Goal: Information Seeking & Learning: Learn about a topic

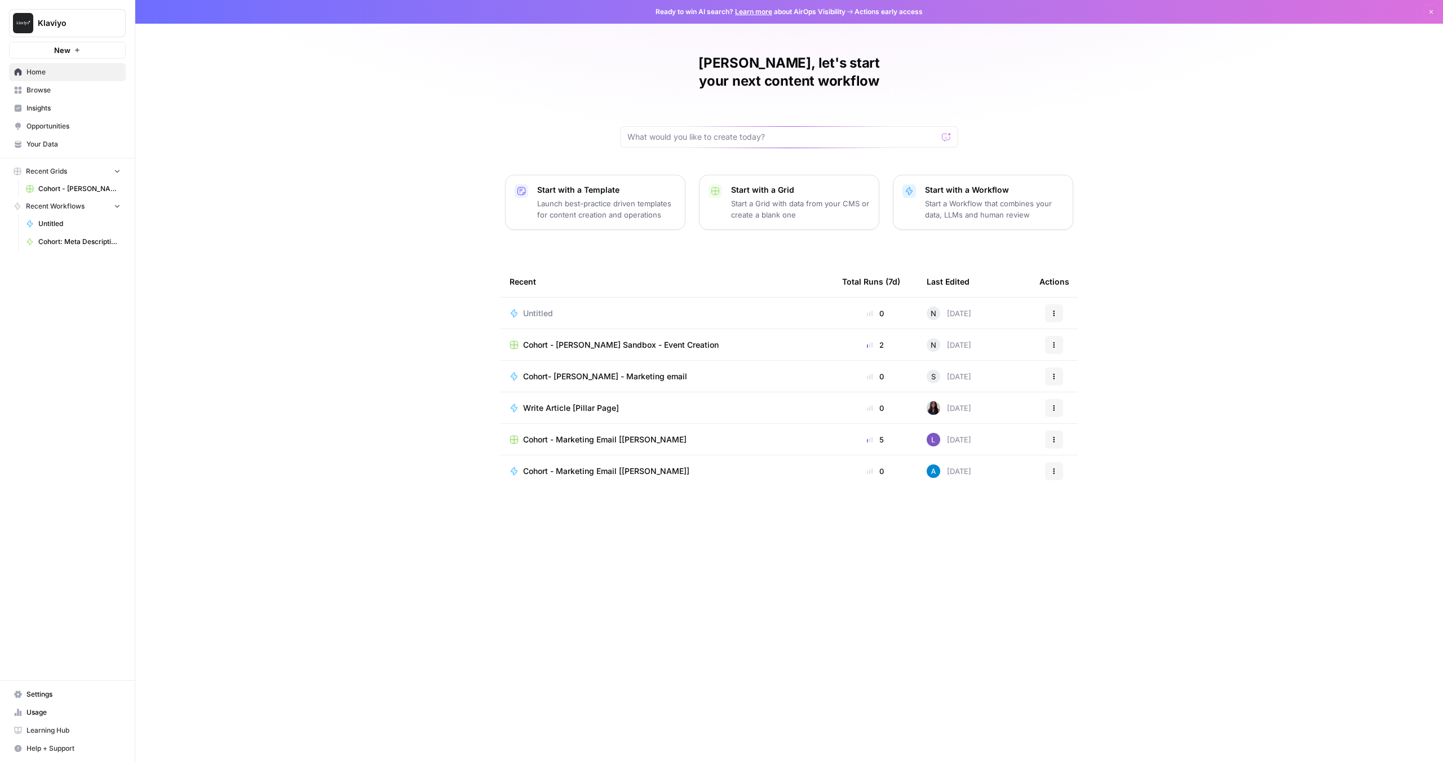
click at [36, 86] on span "Browse" at bounding box center [73, 90] width 94 height 10
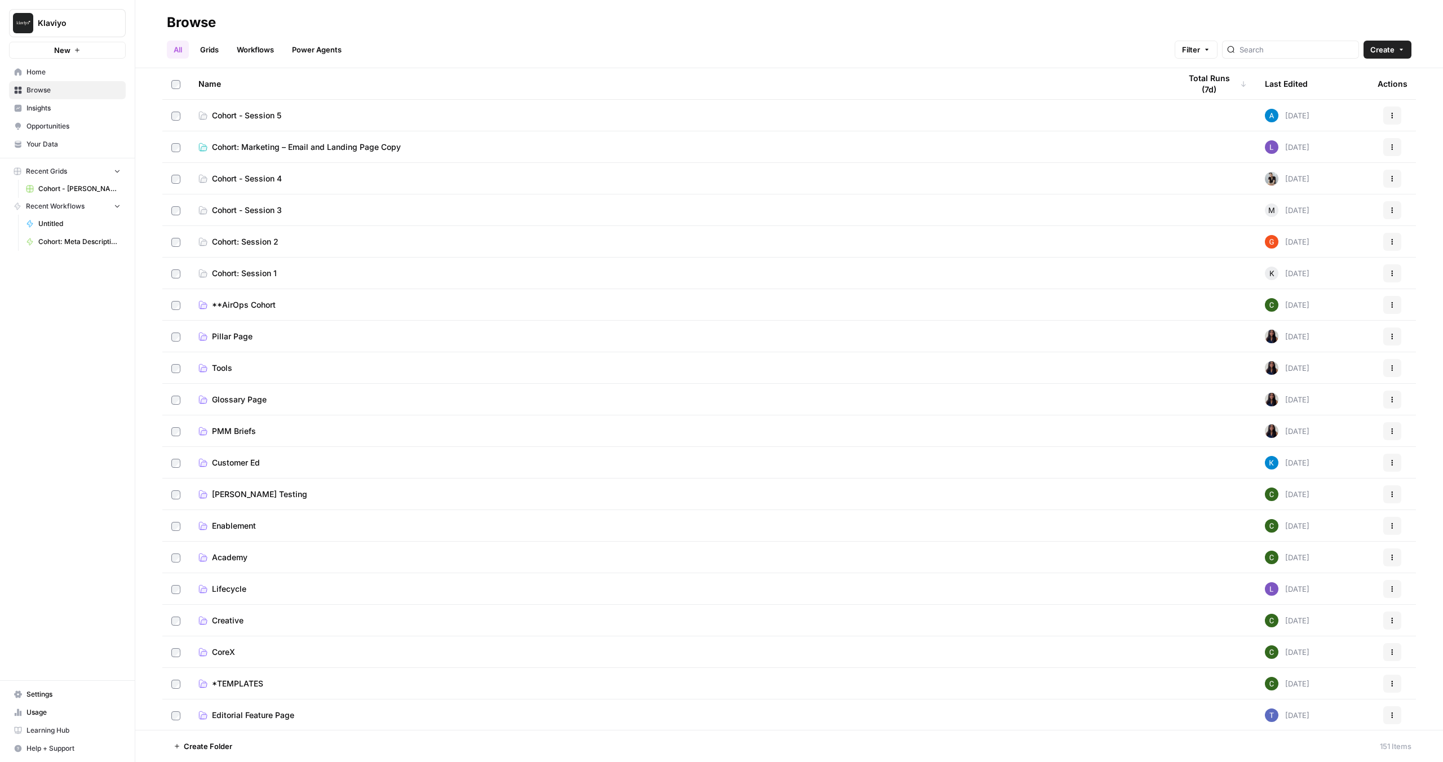
click at [339, 51] on link "Power Agents" at bounding box center [316, 50] width 63 height 18
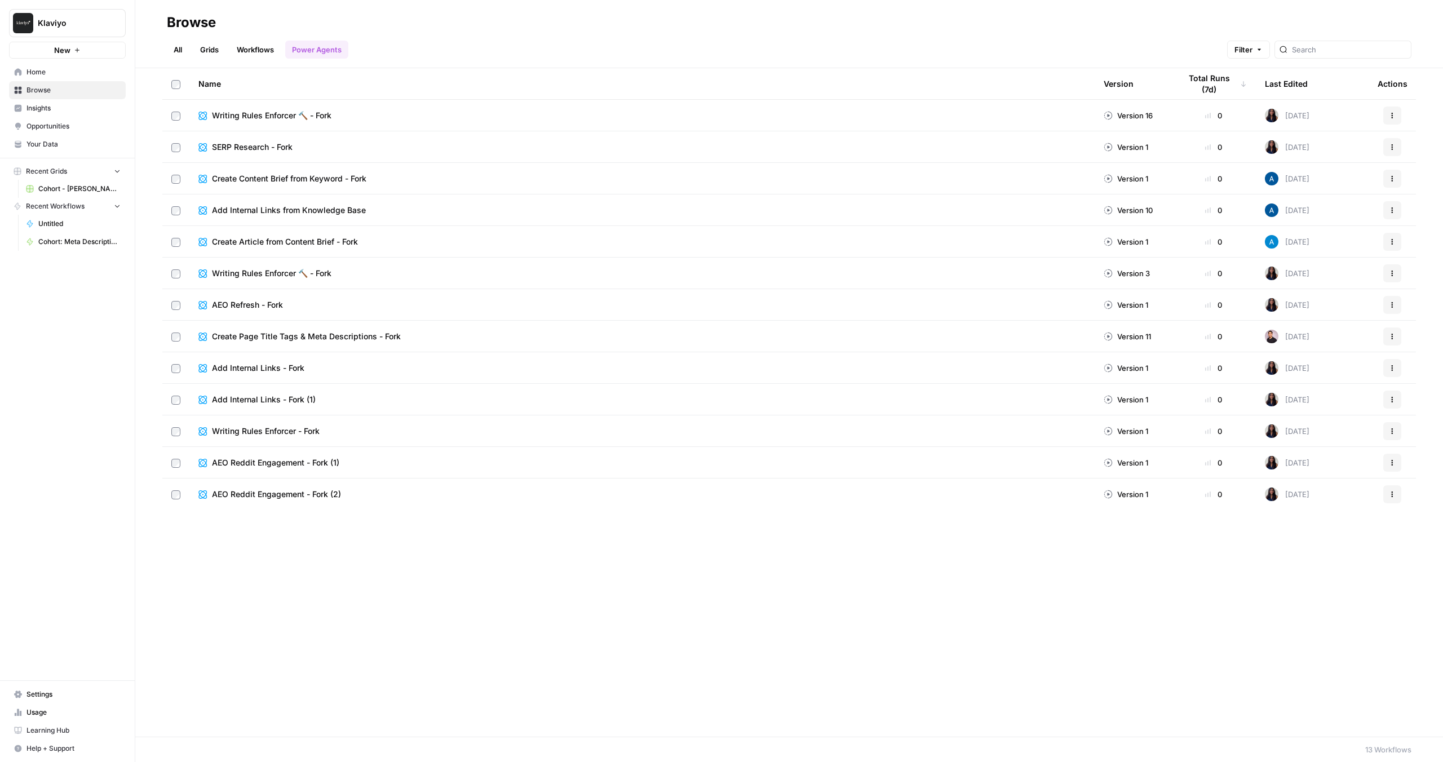
click at [401, 163] on tr "Create Content Brief from Keyword - Fork Version 1 0 3 months ago Actions" at bounding box center [788, 179] width 1253 height 32
click at [508, 74] on div "Name" at bounding box center [641, 83] width 887 height 31
click at [251, 209] on span "AEO Reddit Engagement - Fork (1)" at bounding box center [275, 210] width 127 height 11
click at [1252, 54] on span "Filter" at bounding box center [1243, 49] width 18 height 11
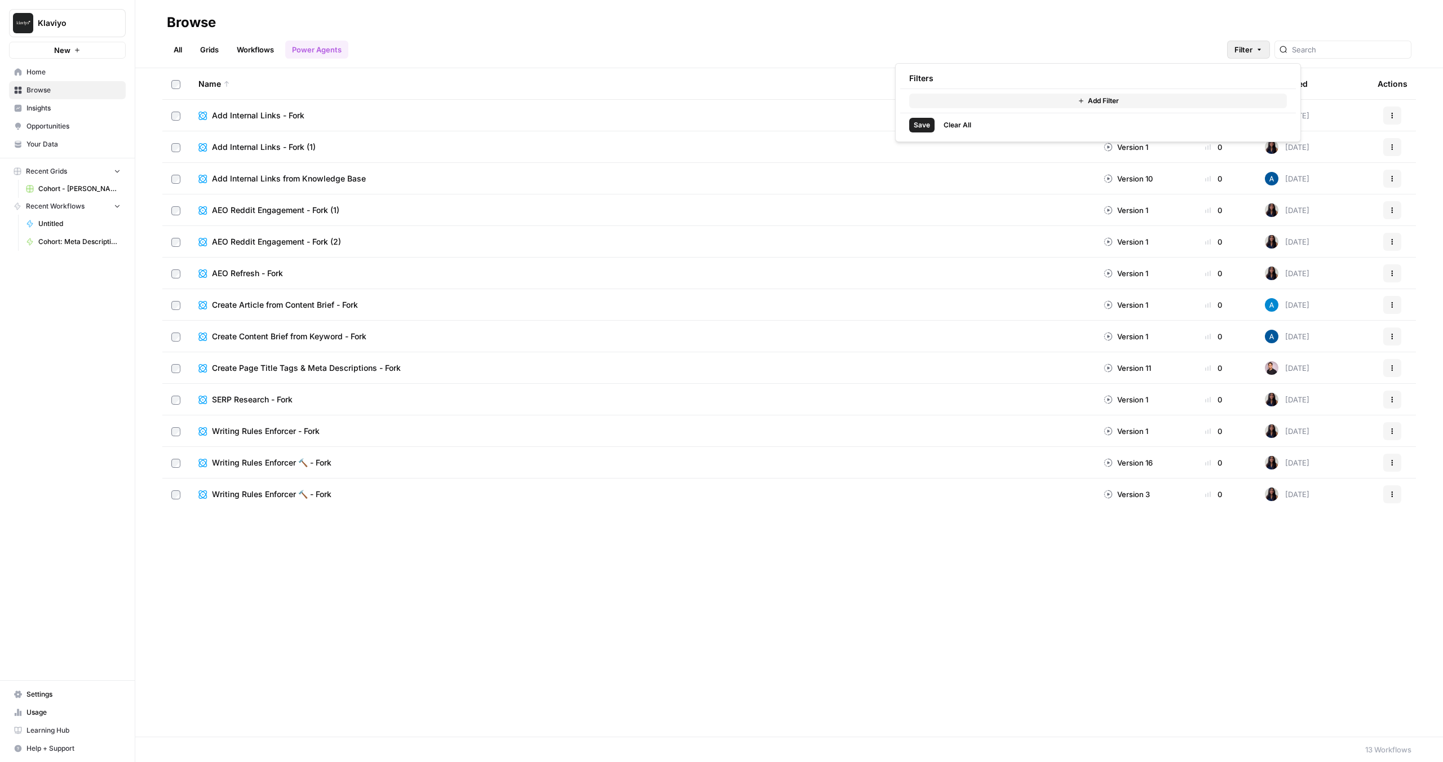
click at [1037, 104] on button "Add Filter" at bounding box center [1098, 101] width 378 height 15
click at [992, 103] on input "text" at bounding box center [961, 102] width 95 height 11
click at [952, 129] on span "Status" at bounding box center [971, 128] width 81 height 11
type input "Status"
click at [1075, 103] on input "text" at bounding box center [1083, 102] width 95 height 11
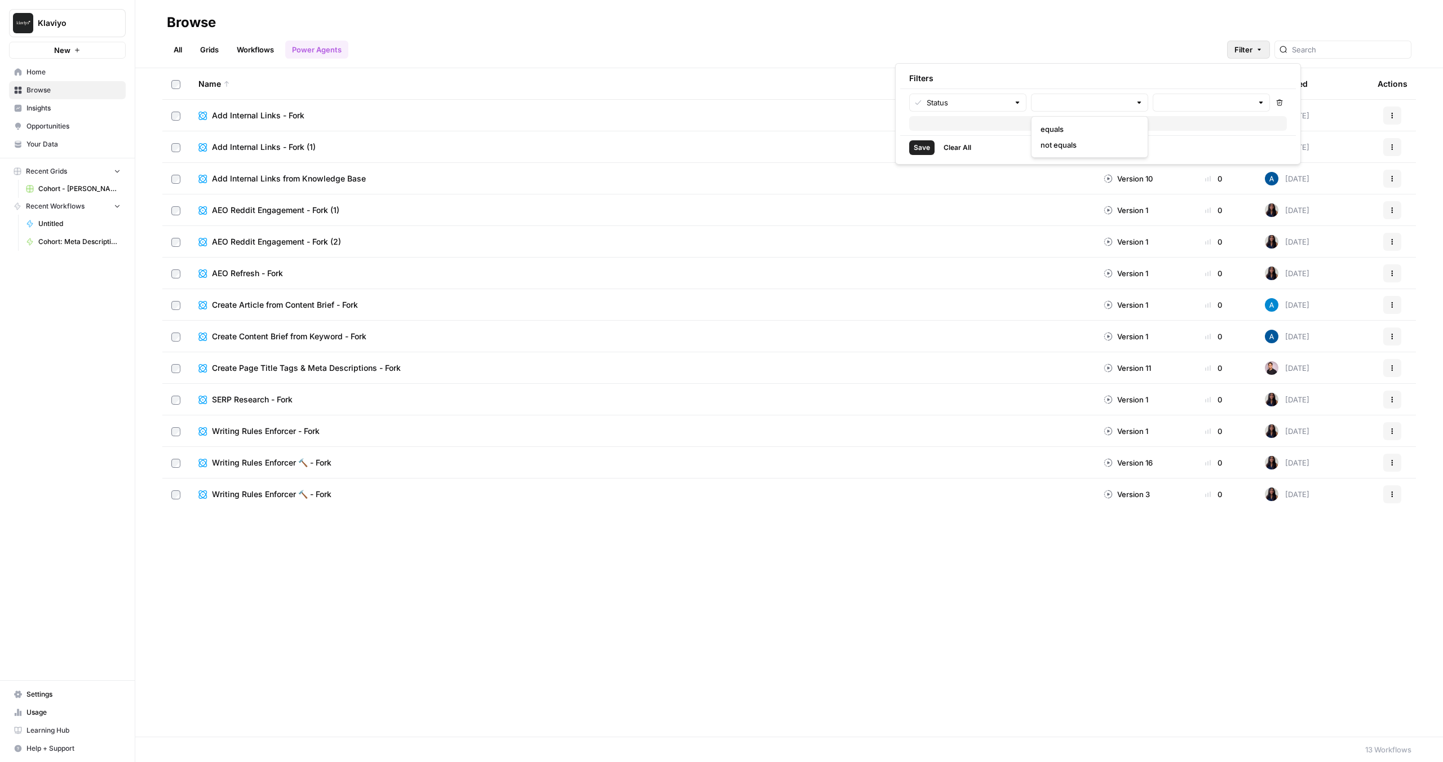
click at [1073, 131] on span "equals" at bounding box center [1087, 128] width 94 height 11
type input "equals"
click at [1178, 102] on input "text" at bounding box center [1204, 102] width 95 height 11
click at [1177, 130] on span "Published" at bounding box center [1209, 128] width 94 height 11
click at [919, 161] on span "Save" at bounding box center [921, 163] width 16 height 10
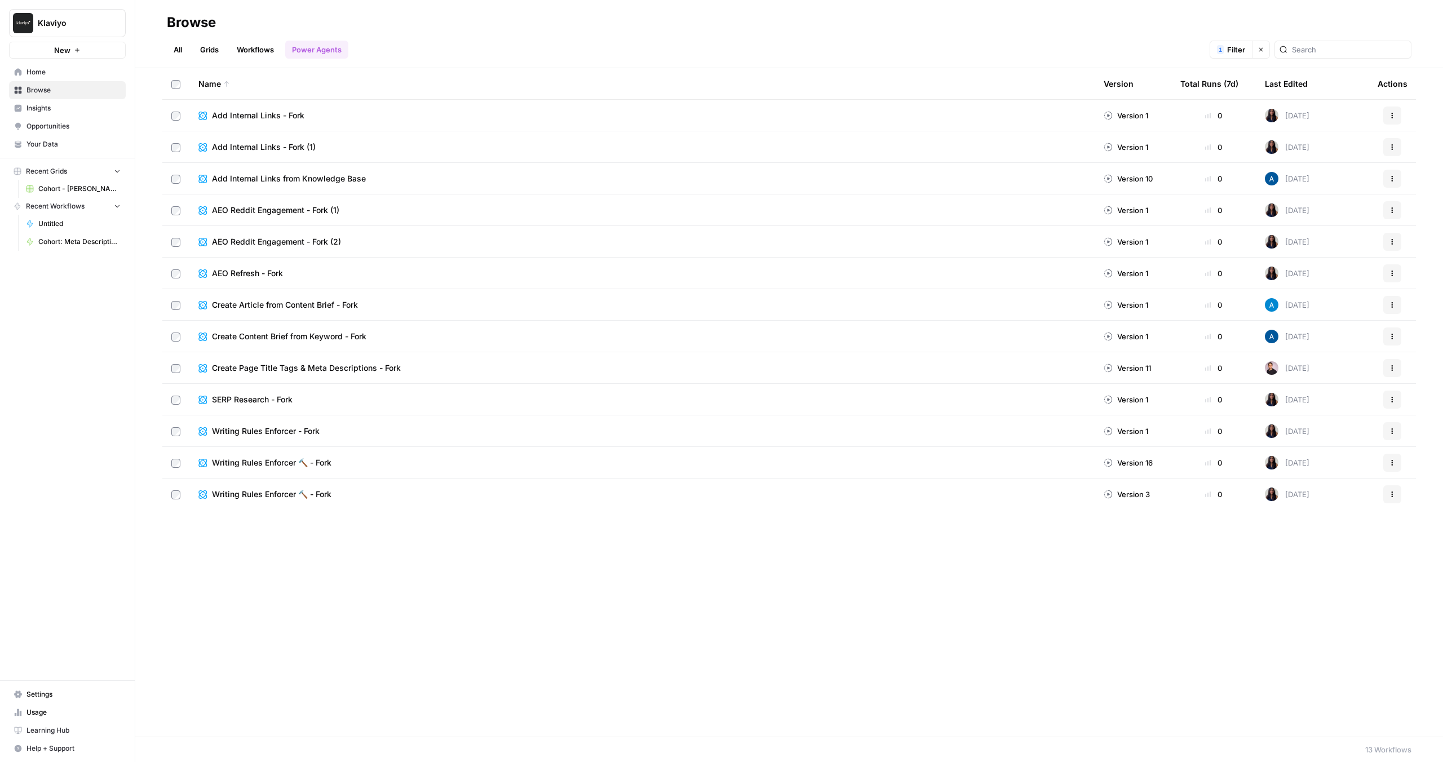
click at [258, 56] on link "Workflows" at bounding box center [255, 50] width 51 height 18
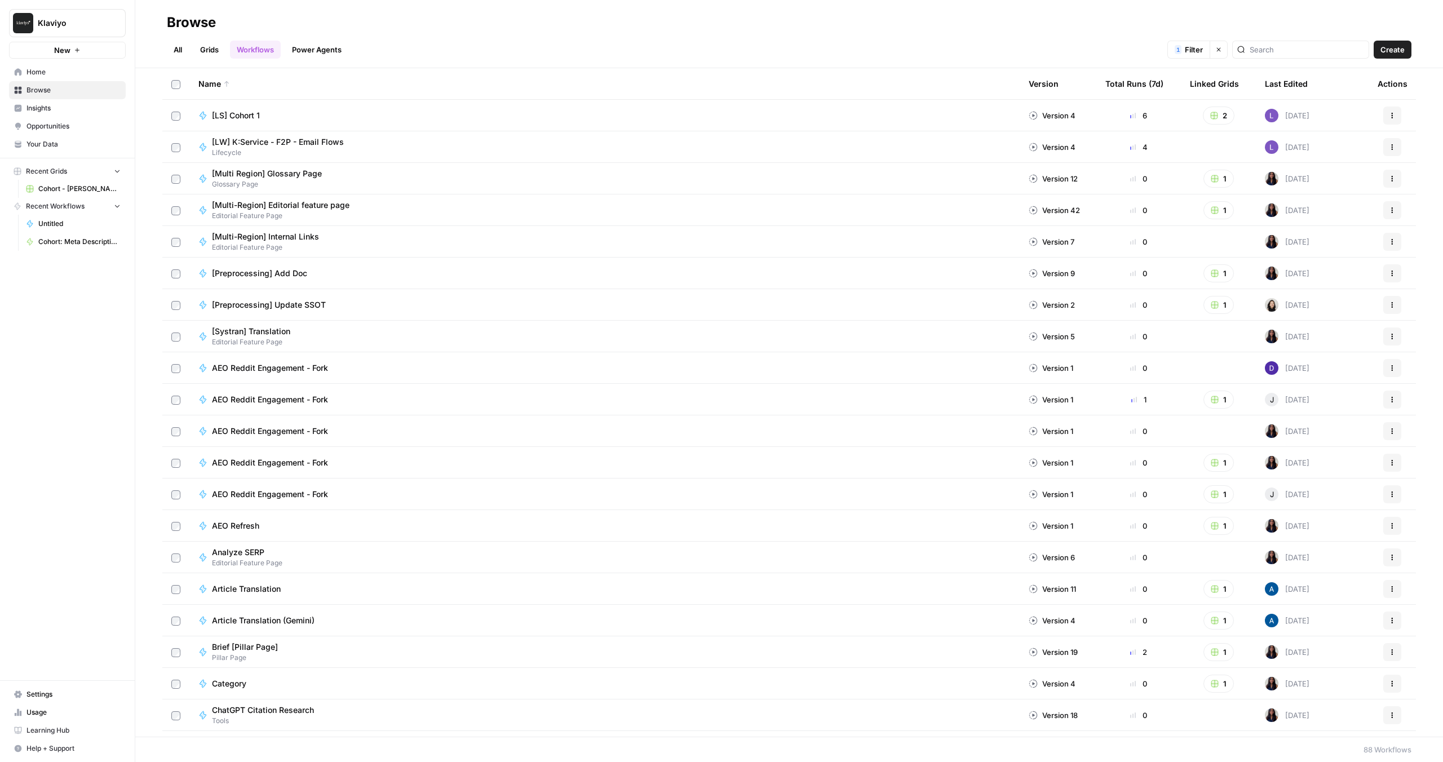
click at [313, 51] on link "Power Agents" at bounding box center [316, 50] width 63 height 18
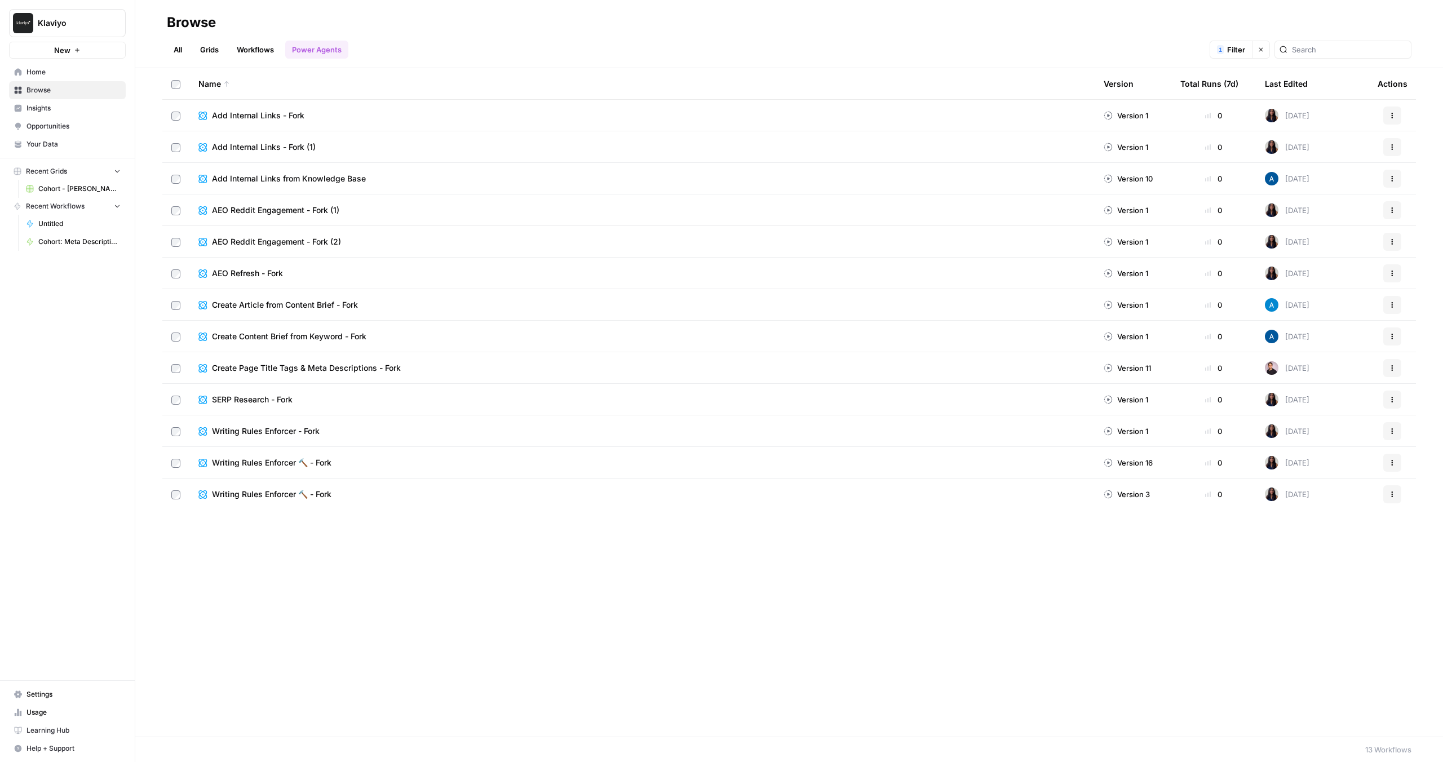
click at [1270, 51] on button "Clear filters" at bounding box center [1261, 50] width 18 height 18
click at [56, 74] on span "Home" at bounding box center [73, 72] width 94 height 10
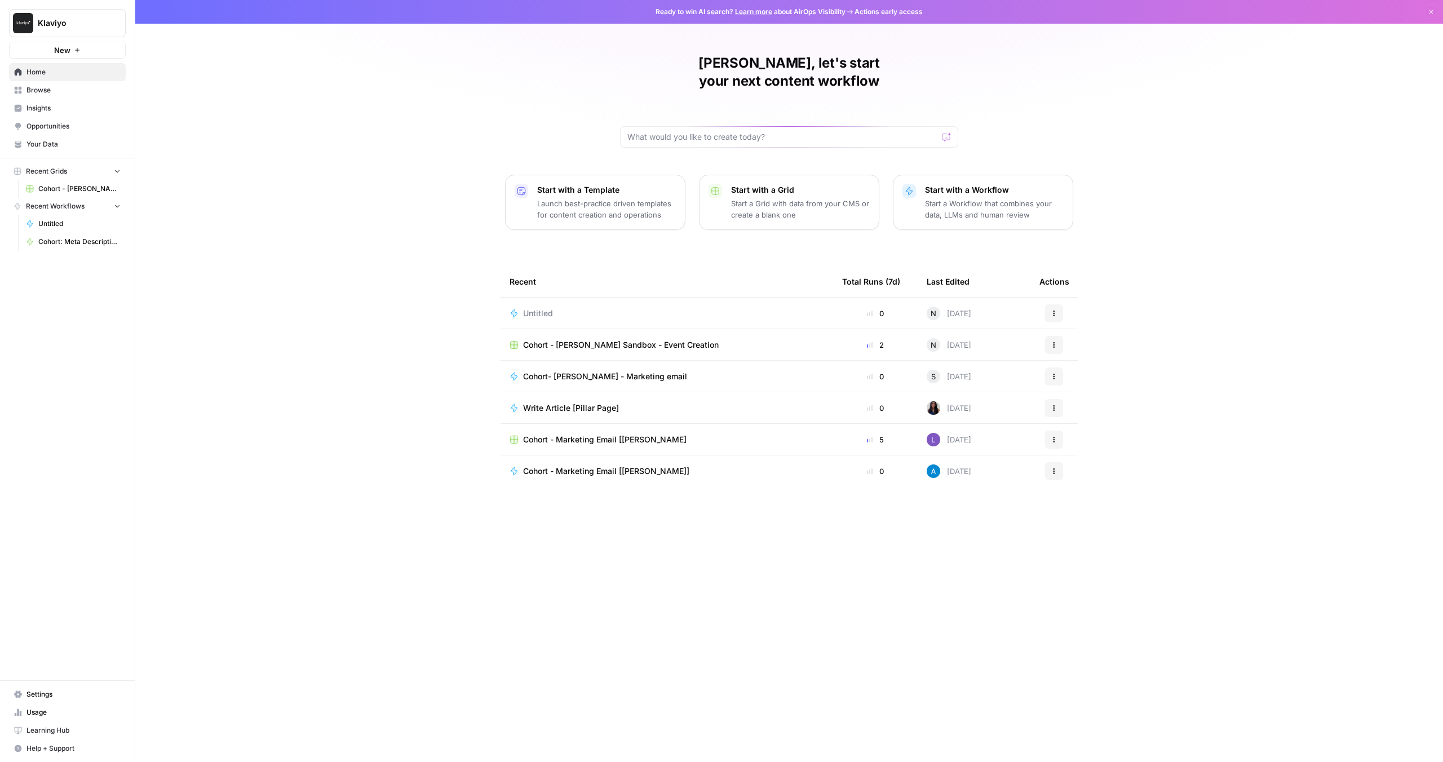
click at [650, 198] on p "Launch best-practice driven templates for content creation and operations" at bounding box center [606, 209] width 139 height 23
